Goal: Information Seeking & Learning: Find contact information

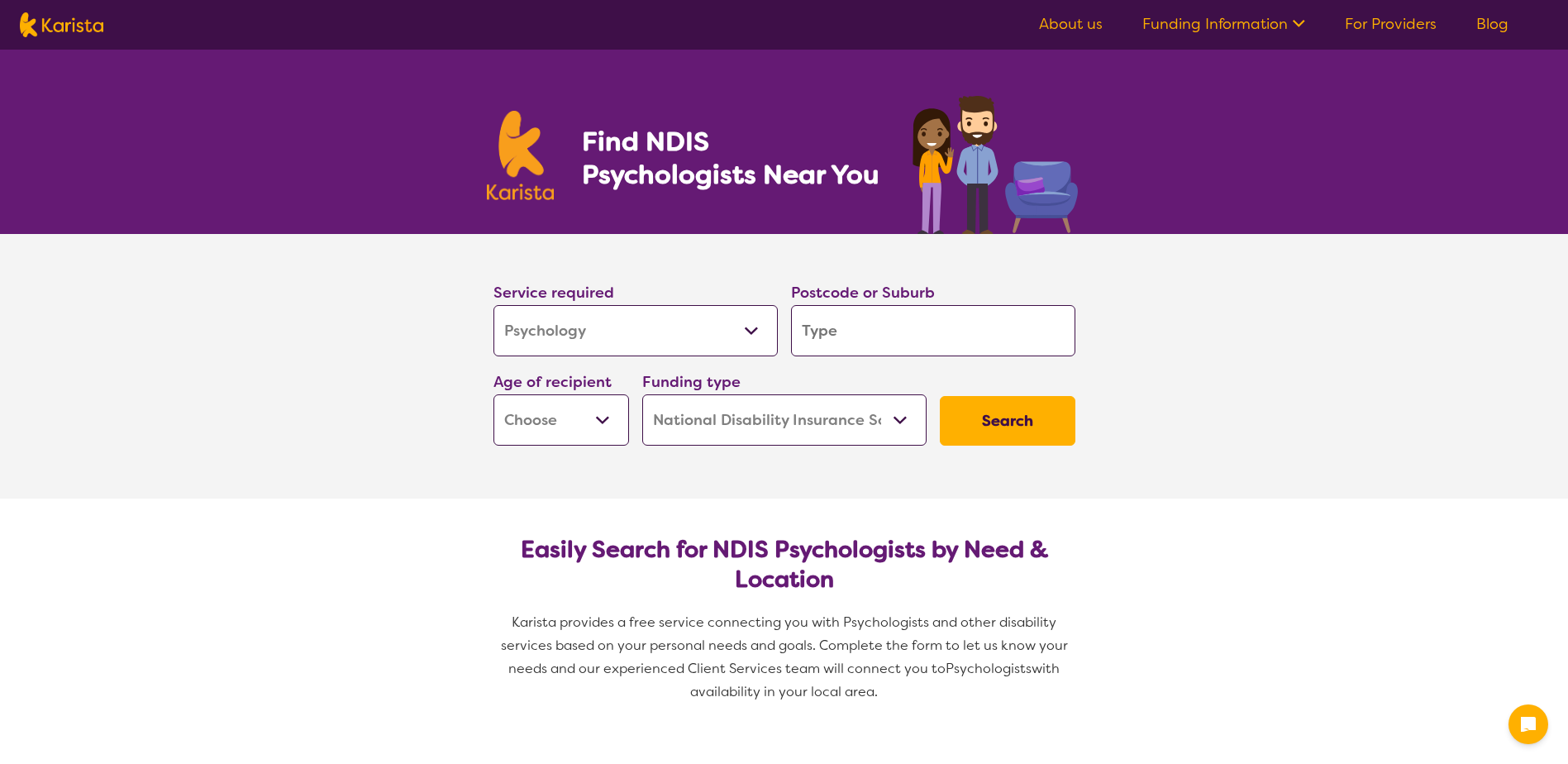
select select "Psychology"
select select "NDIS"
select select "Psychology"
select select "NDIS"
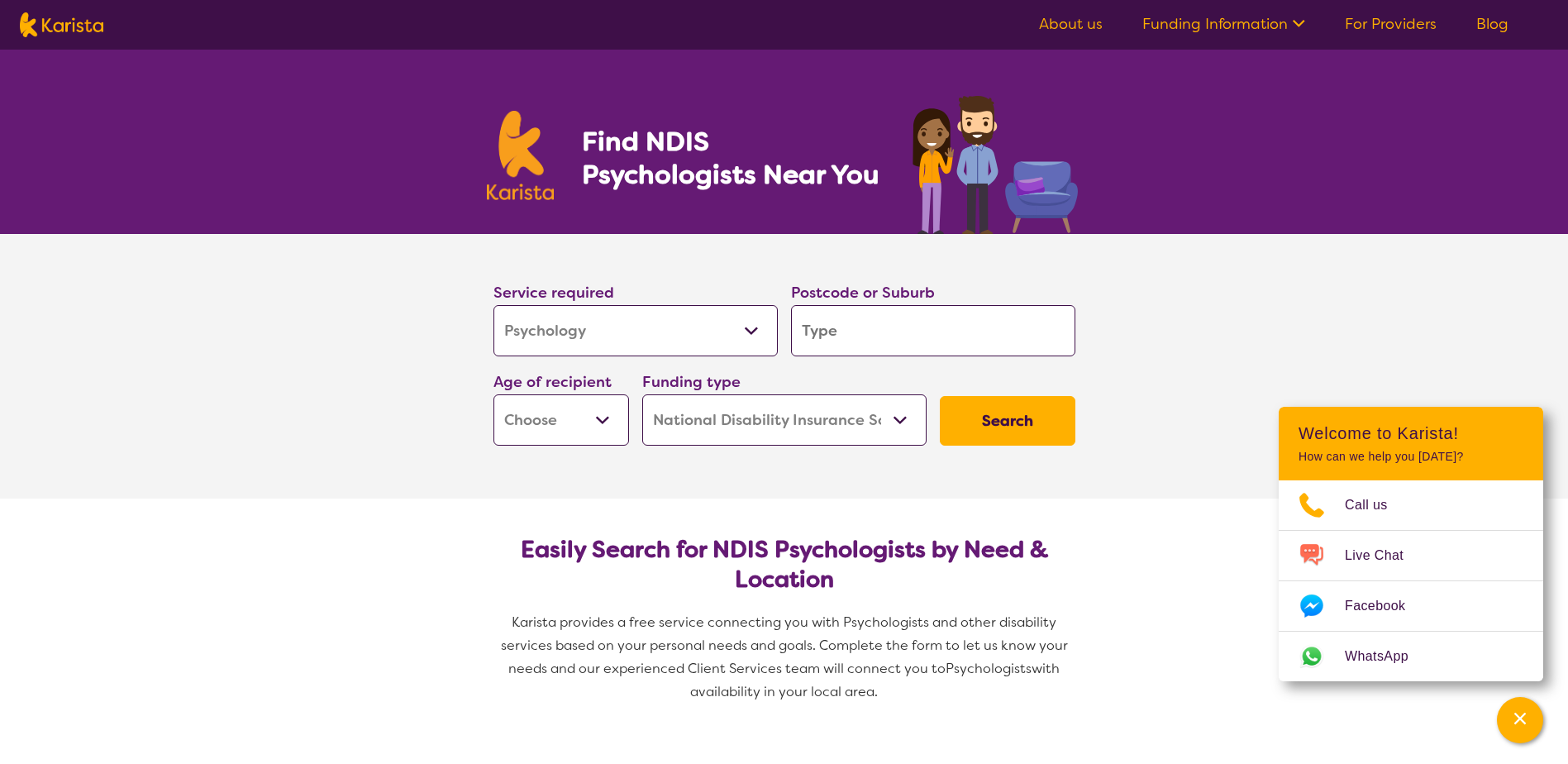
click at [877, 352] on input "search" at bounding box center [933, 330] width 284 height 51
type input "4"
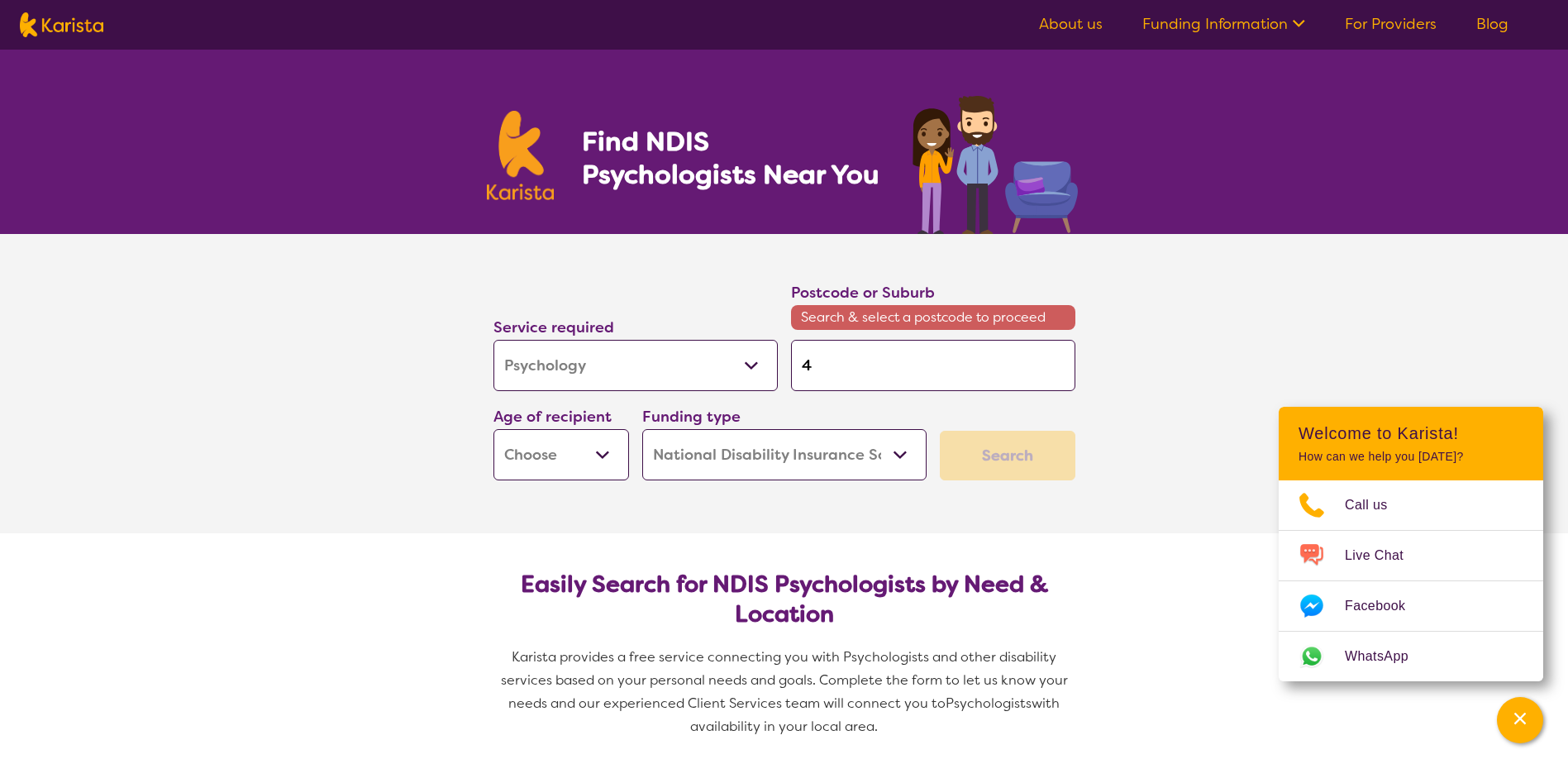
type input "41"
type input "413"
type input "4133"
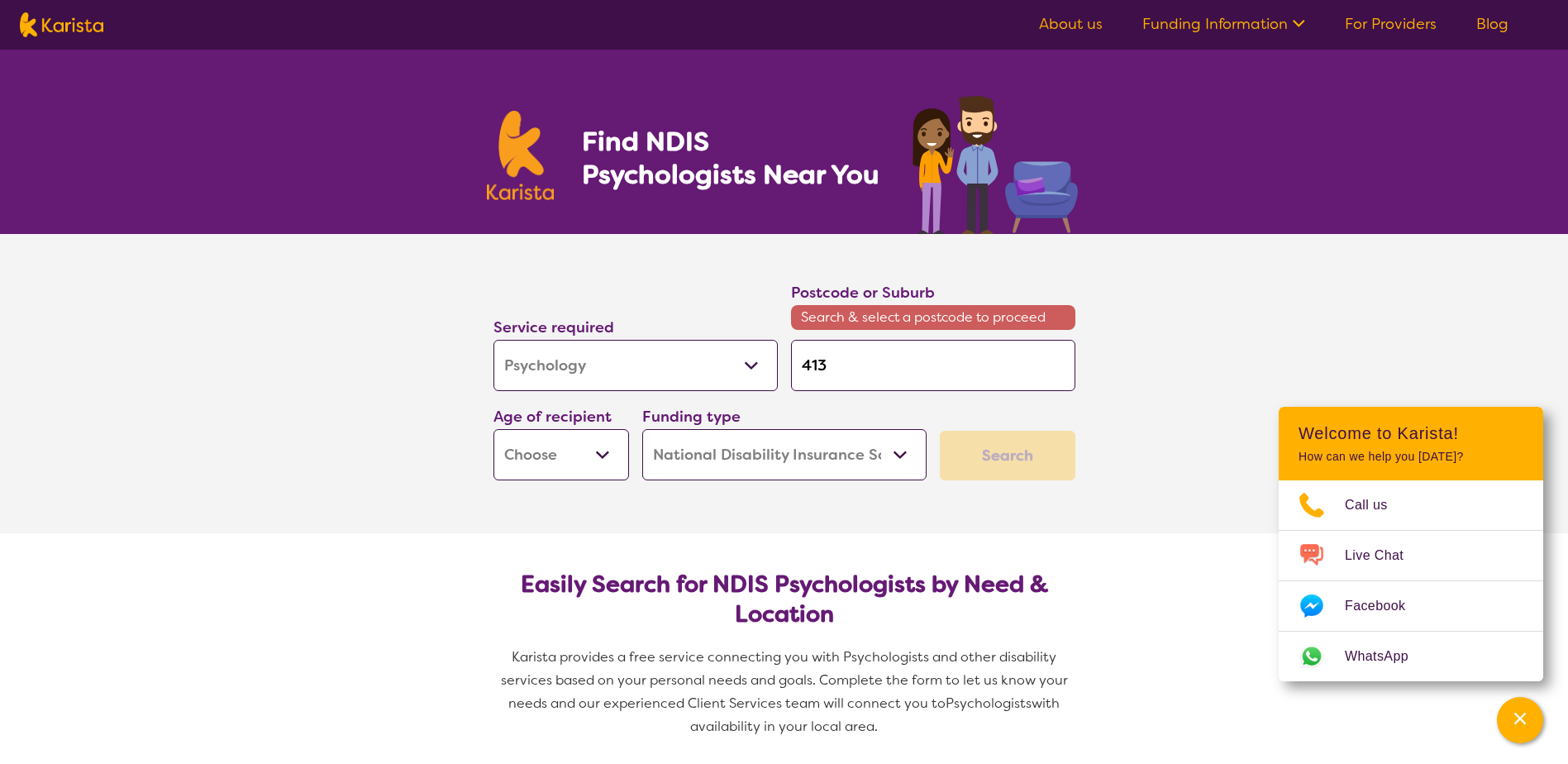
type input "4133"
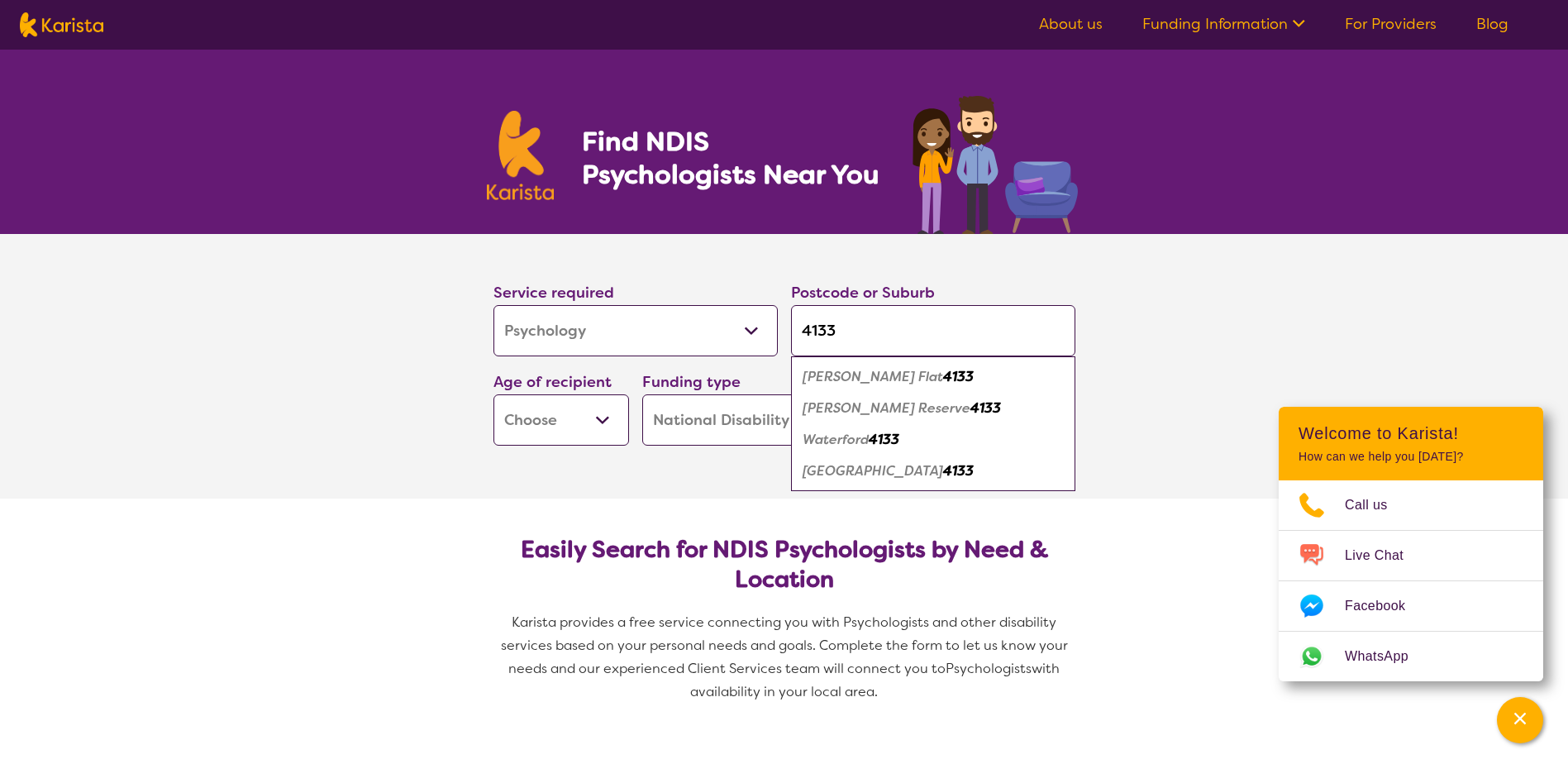
type input "4133"
click at [971, 405] on em "4133" at bounding box center [986, 408] width 31 height 18
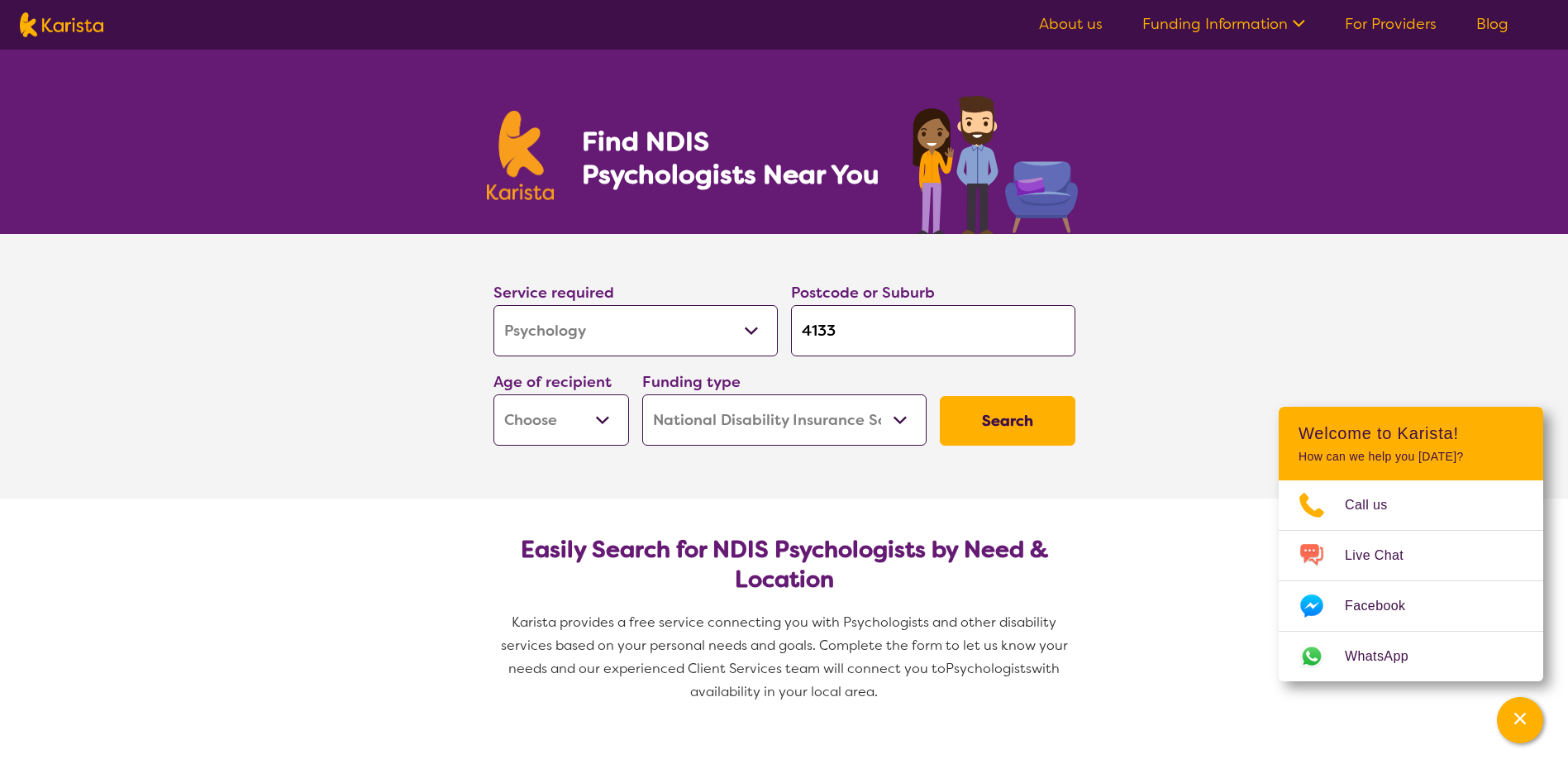
click at [581, 425] on select "Early Childhood - 0 to 9 Child - 10 to 11 Adolescent - 12 to 17 Adult - 18 to 6…" at bounding box center [561, 420] width 135 height 51
select select "AD"
click at [494, 395] on select "Early Childhood - 0 to 9 Child - 10 to 11 Adolescent - 12 to 17 Adult - 18 to 6…" at bounding box center [561, 420] width 135 height 51
select select "AD"
click at [1042, 419] on button "Search" at bounding box center [1007, 420] width 135 height 49
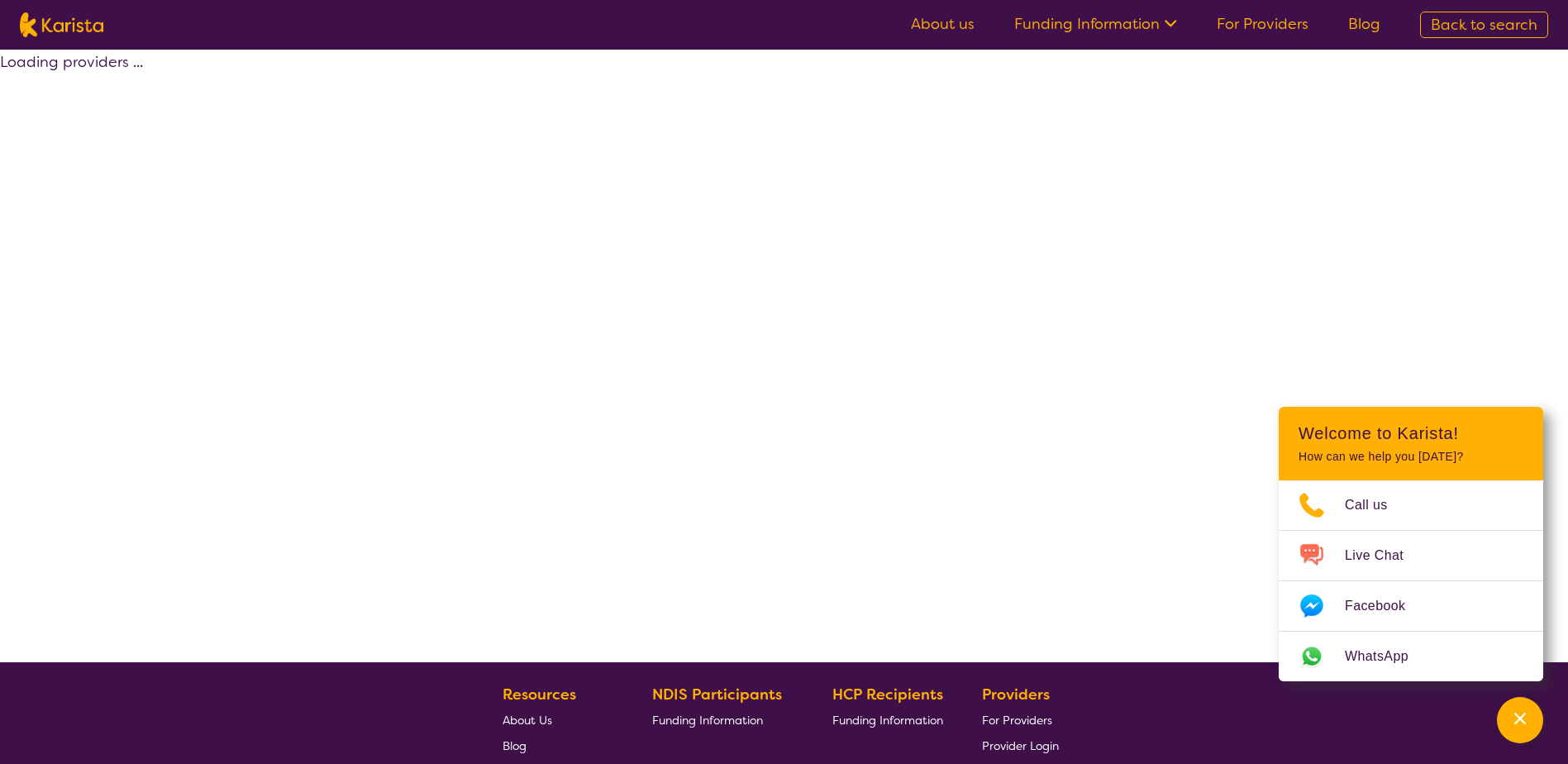
select select "by_score"
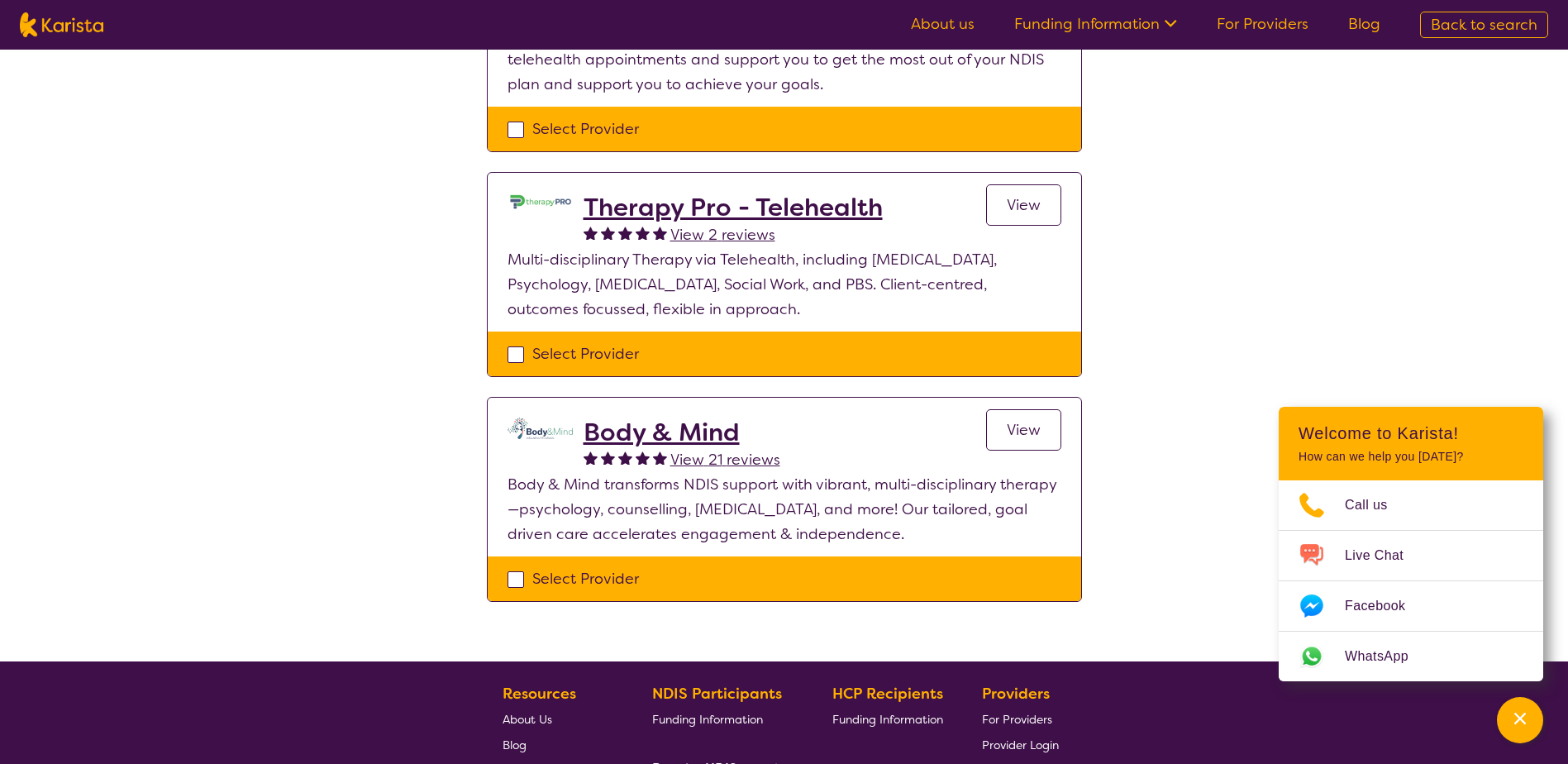
scroll to position [414, 0]
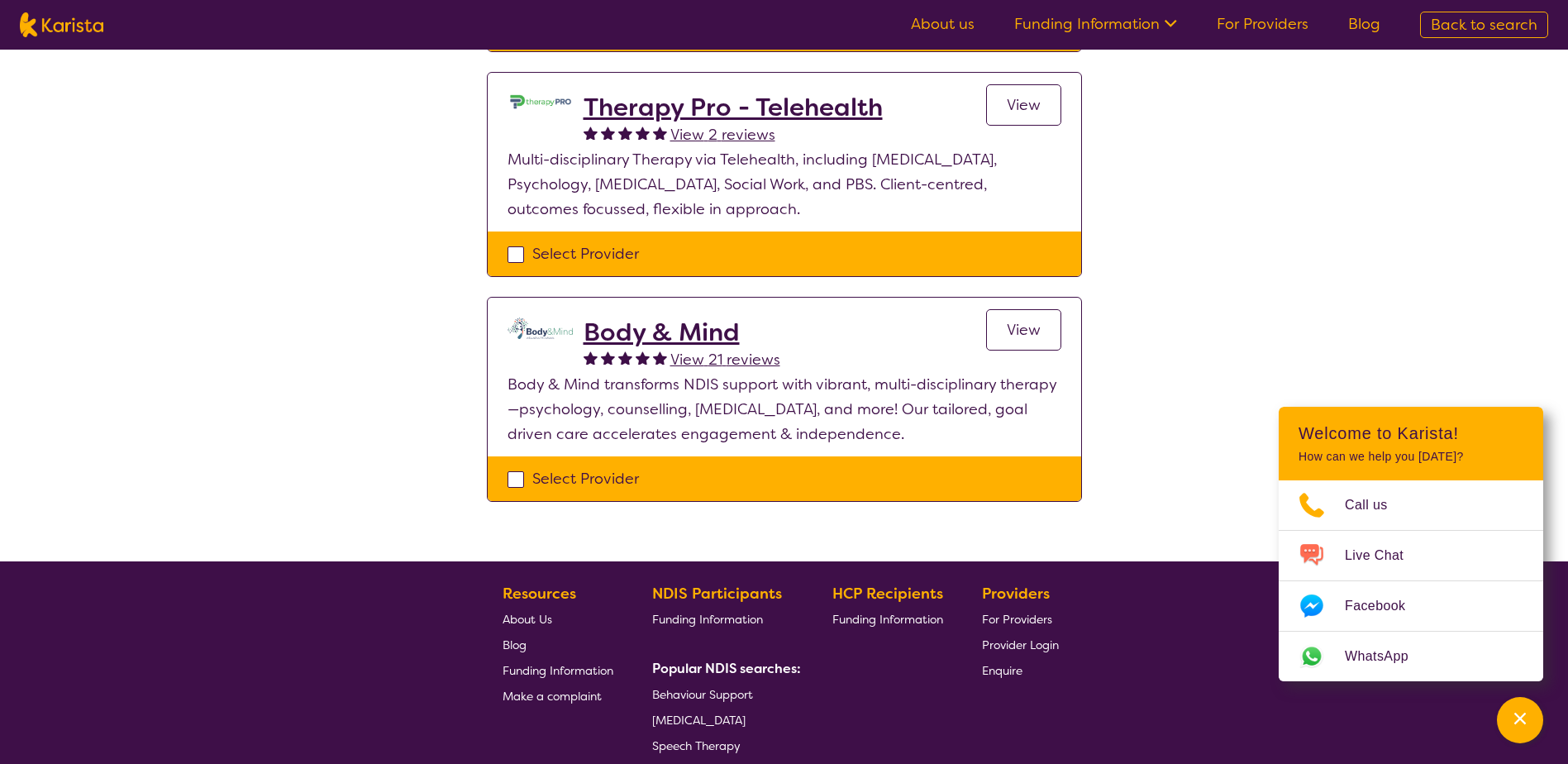
click at [678, 332] on h2 "Body & Mind" at bounding box center [683, 333] width 197 height 30
